Goal: Information Seeking & Learning: Check status

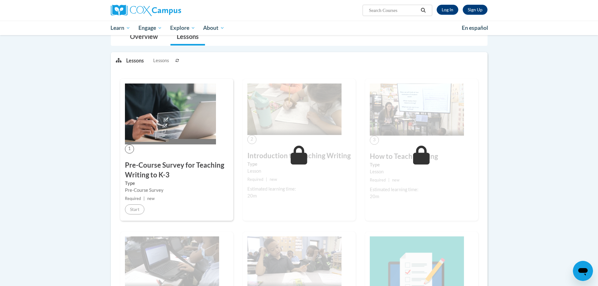
scroll to position [63, 0]
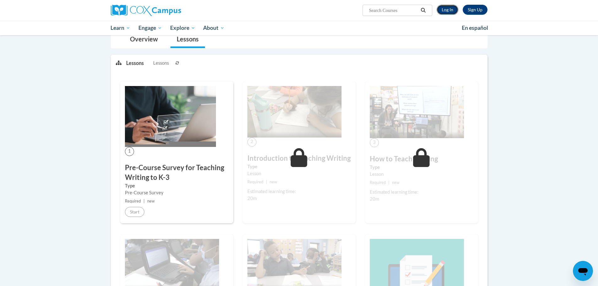
click at [452, 11] on link "Log In" at bounding box center [448, 10] width 22 height 10
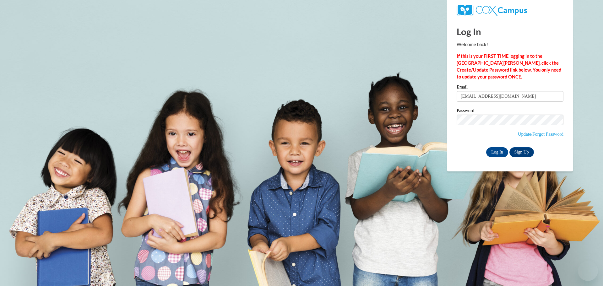
click at [503, 151] on input "Log In" at bounding box center [497, 152] width 22 height 10
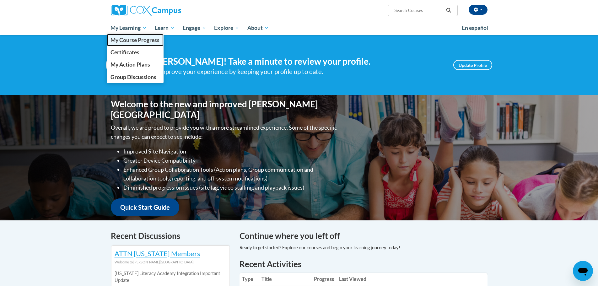
click at [139, 40] on span "My Course Progress" at bounding box center [135, 40] width 49 height 7
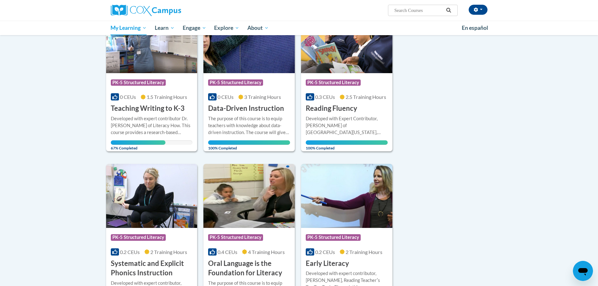
scroll to position [94, 0]
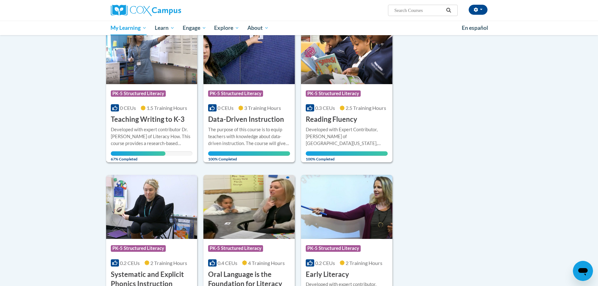
click at [145, 127] on div "Developed with expert contributor Dr. [PERSON_NAME] of Literacy How. This cours…" at bounding box center [152, 136] width 82 height 21
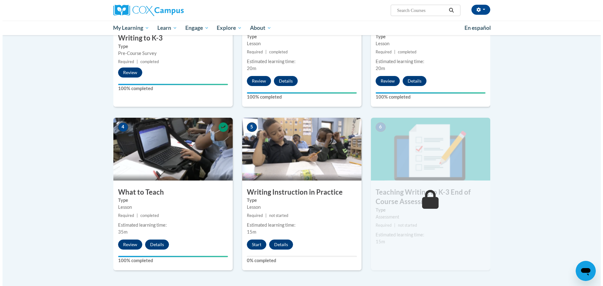
scroll to position [220, 0]
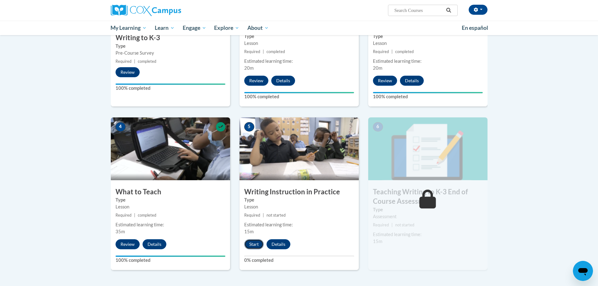
click at [259, 245] on button "Start" at bounding box center [253, 244] width 19 height 10
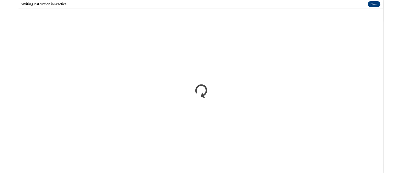
scroll to position [0, 0]
